Goal: Check status: Check status

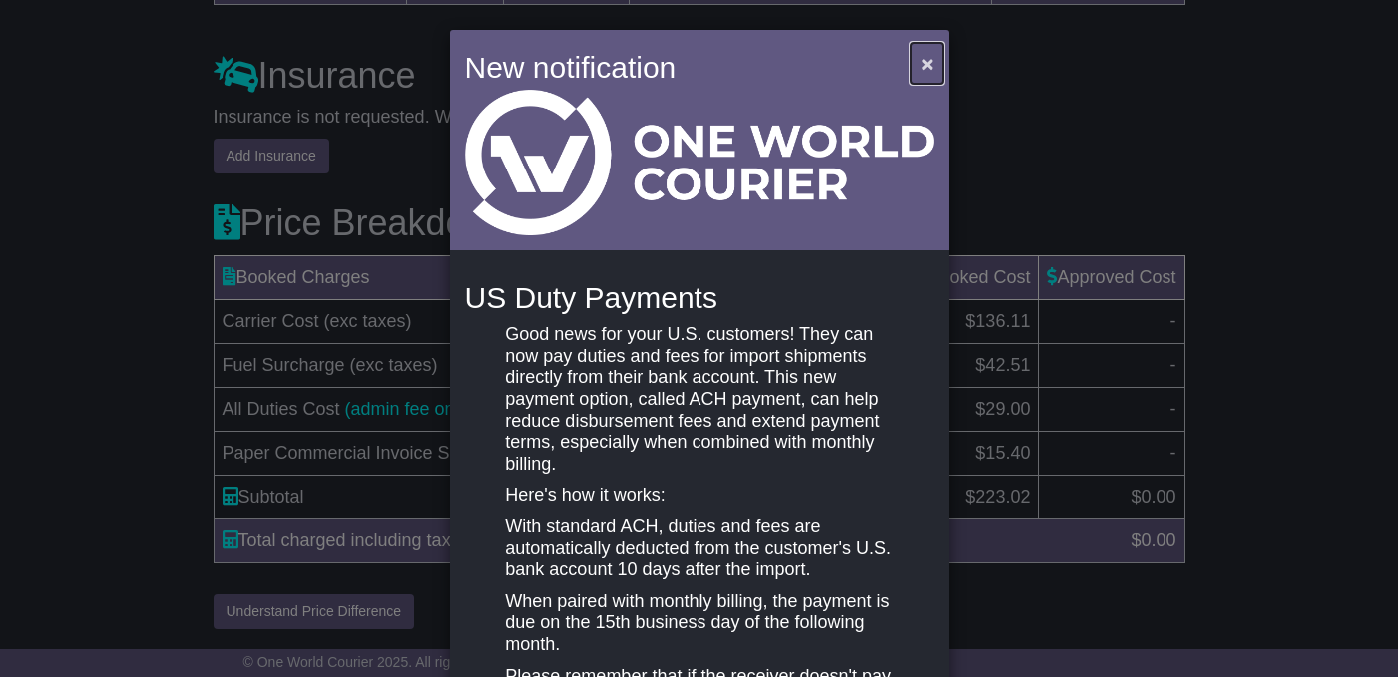
click at [923, 64] on span "×" at bounding box center [927, 63] width 12 height 23
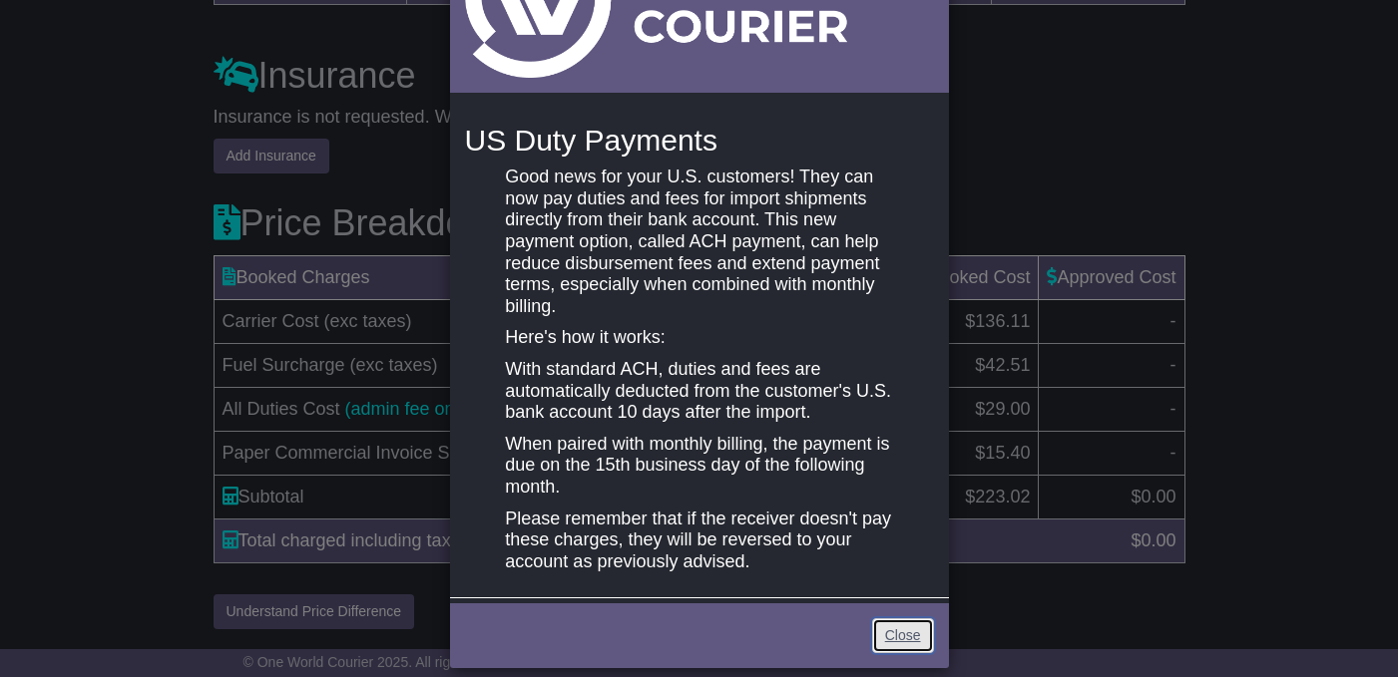
click at [882, 622] on link "Close" at bounding box center [903, 635] width 62 height 35
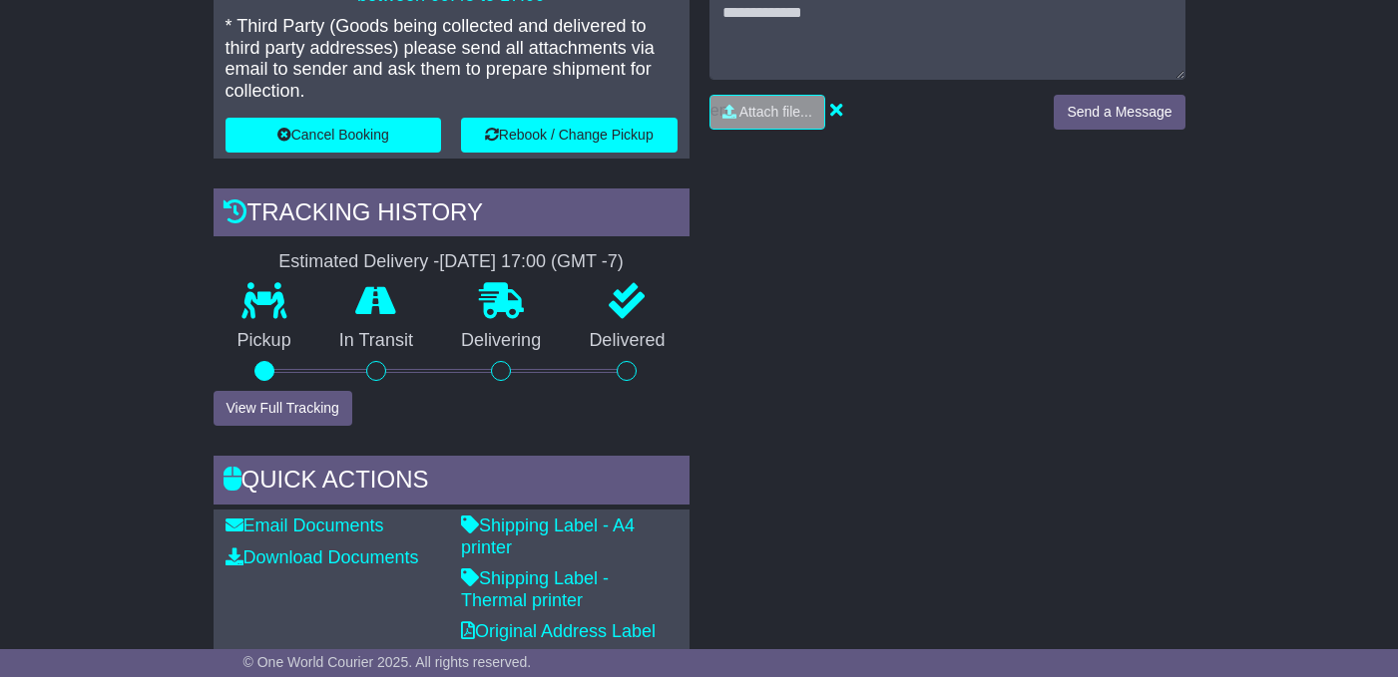
scroll to position [537, 0]
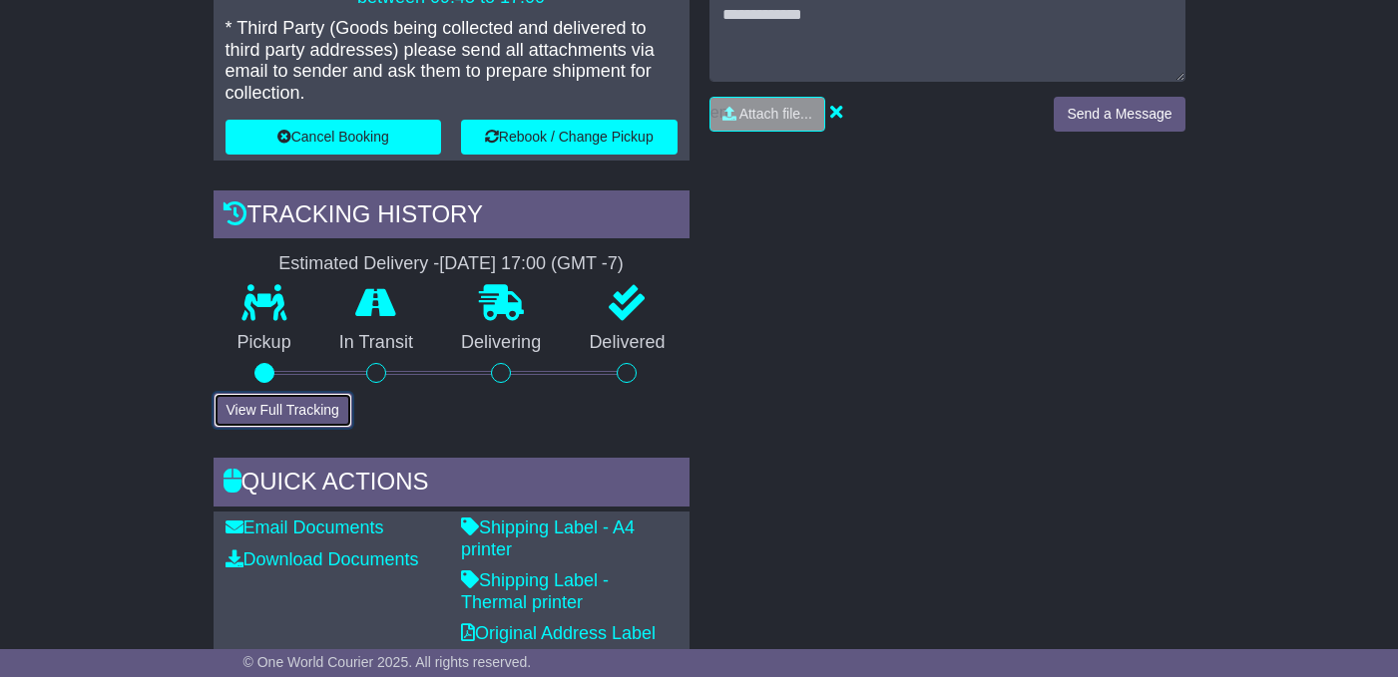
click at [302, 393] on button "View Full Tracking" at bounding box center [282, 410] width 139 height 35
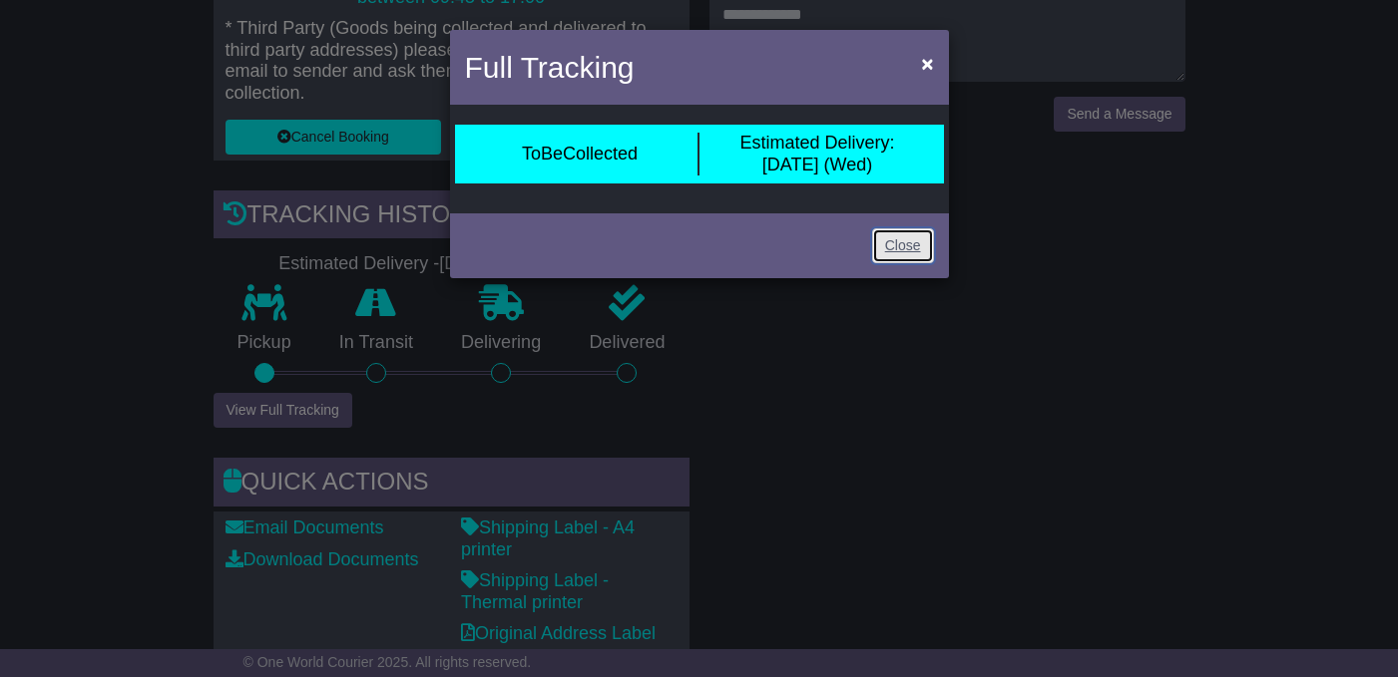
click at [903, 246] on link "Close" at bounding box center [903, 245] width 62 height 35
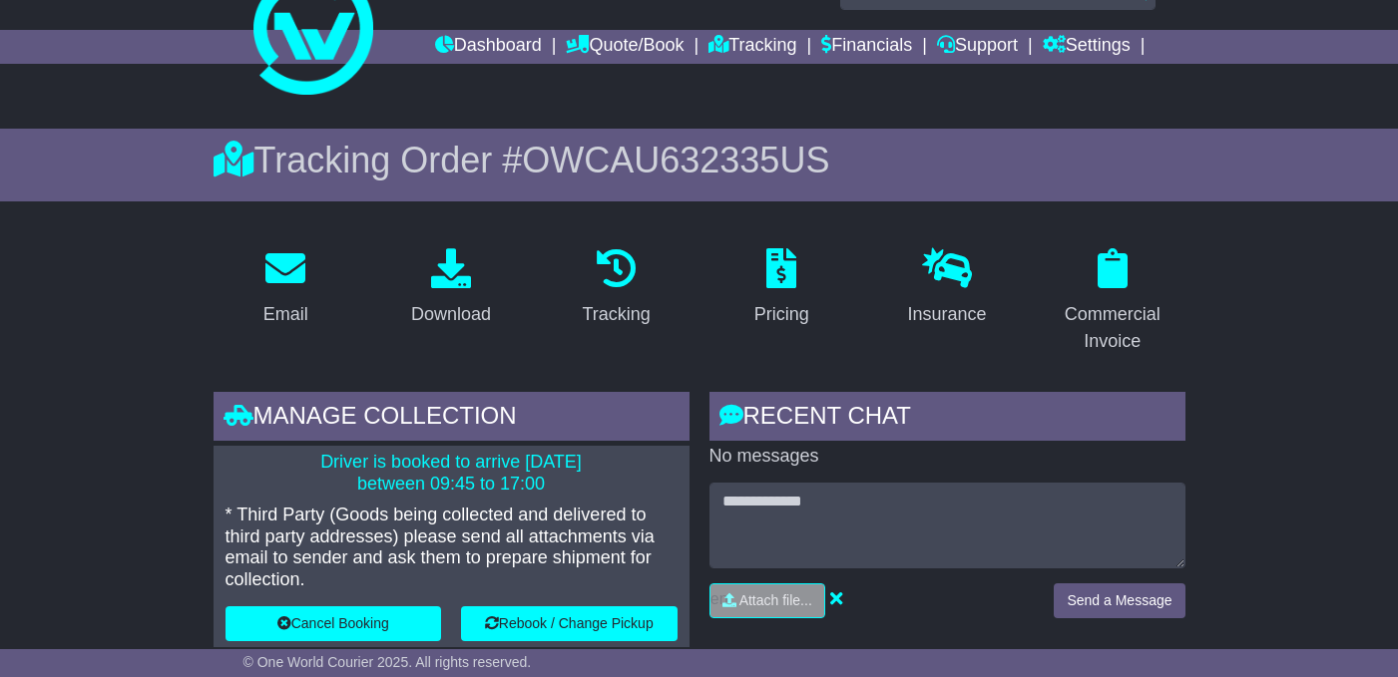
scroll to position [0, 0]
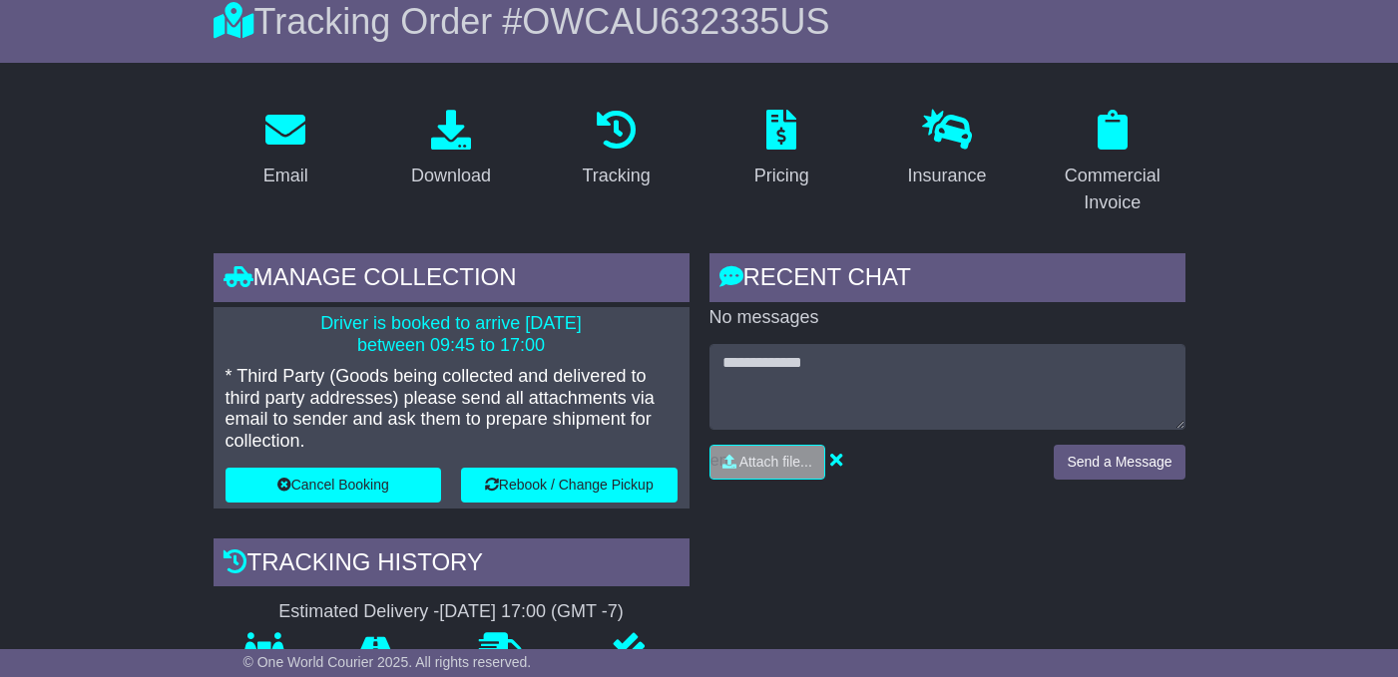
scroll to position [215, 0]
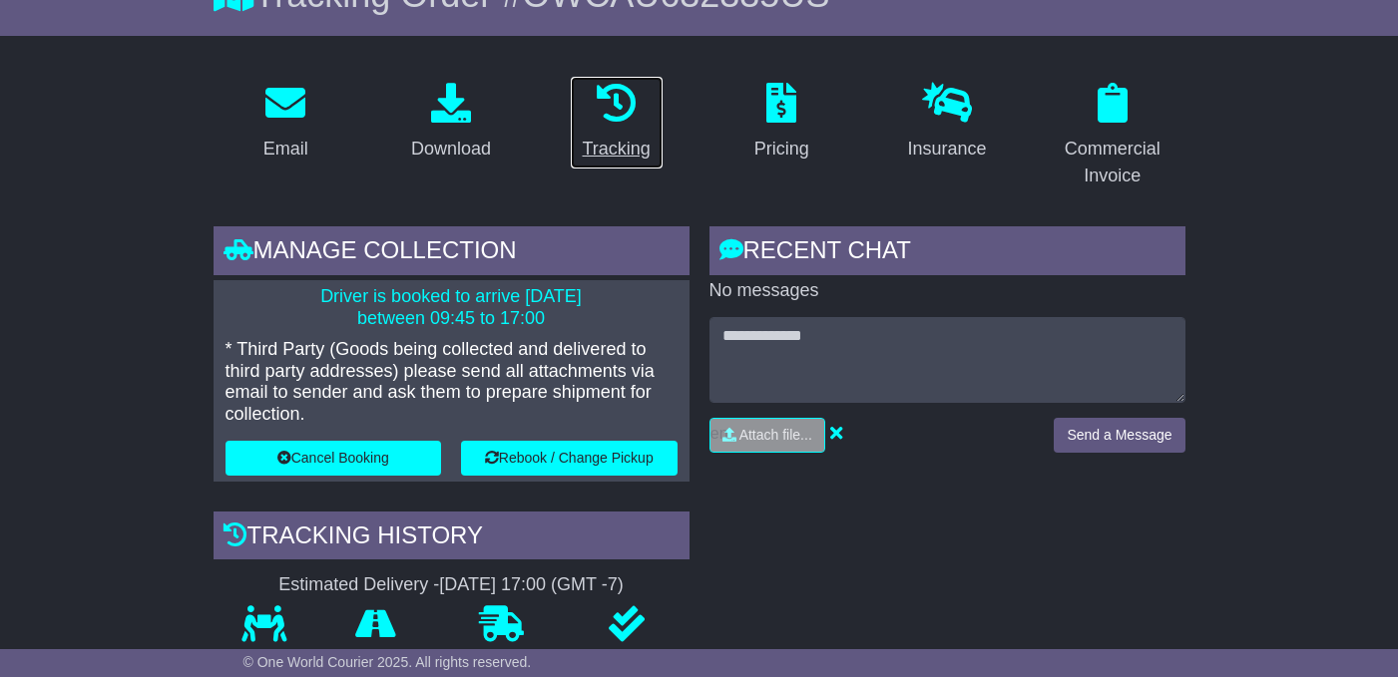
click at [631, 100] on icon at bounding box center [617, 103] width 40 height 40
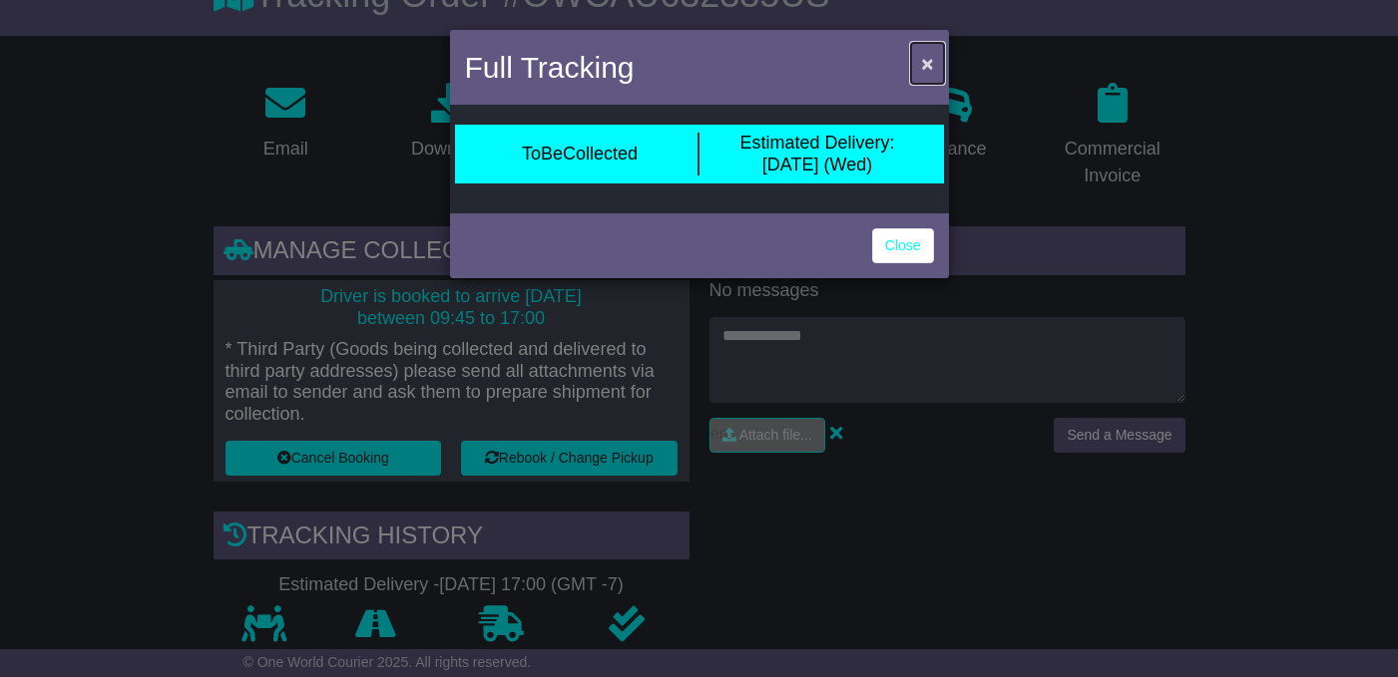
click at [930, 59] on span "×" at bounding box center [927, 63] width 12 height 23
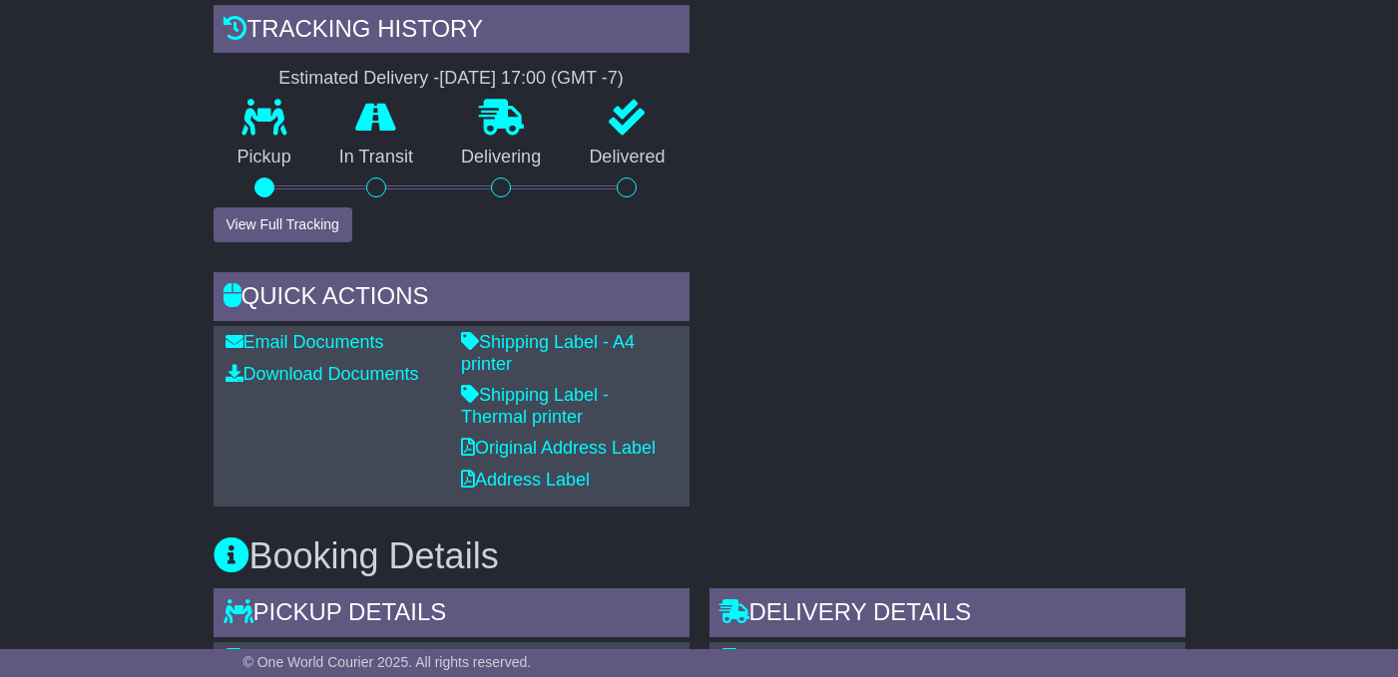
scroll to position [723, 0]
click at [256, 206] on button "View Full Tracking" at bounding box center [282, 223] width 139 height 35
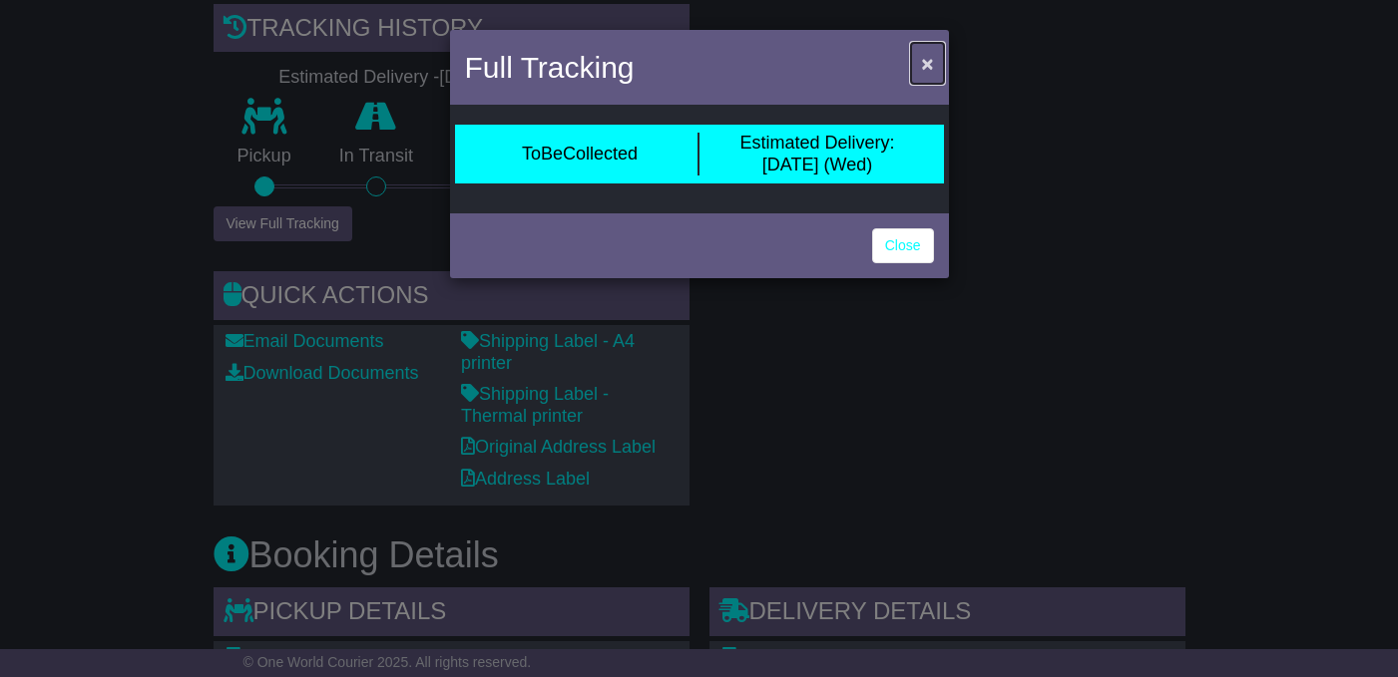
click at [922, 65] on span "×" at bounding box center [927, 63] width 12 height 23
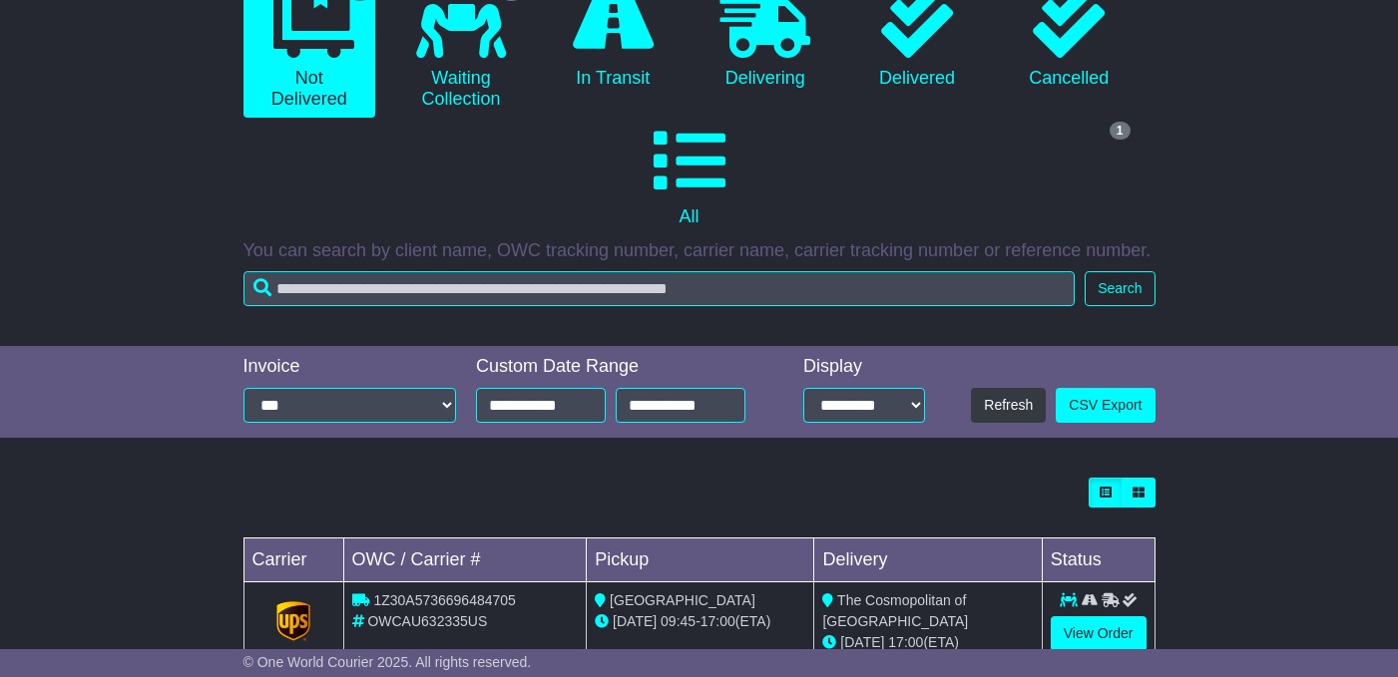
scroll to position [282, 0]
